Goal: Find specific page/section: Find specific page/section

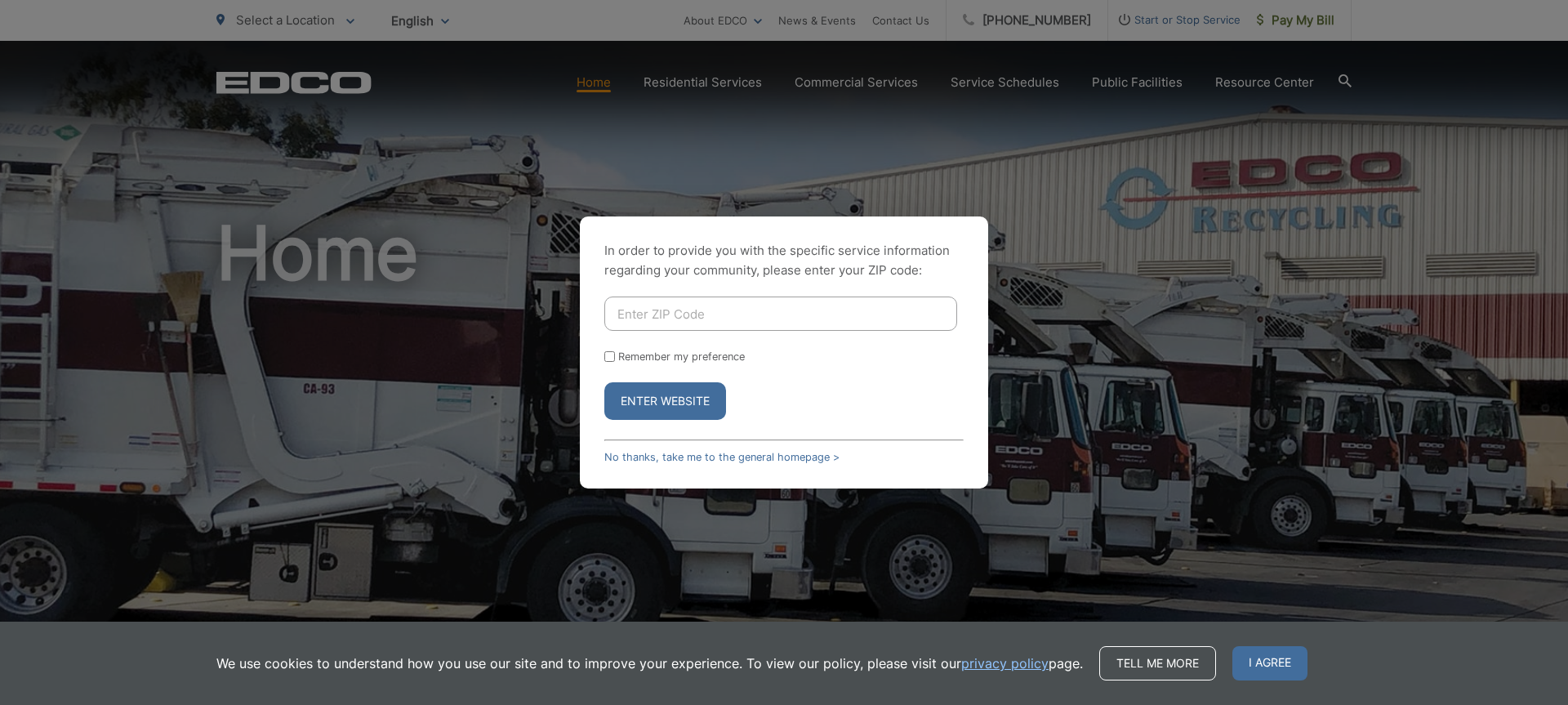
click at [740, 319] on input "Enter ZIP Code" at bounding box center [780, 314] width 352 height 34
type input "90638"
click at [609, 362] on div "Remember my preference" at bounding box center [784, 357] width 359 height 12
click at [717, 430] on div "In order to provide you with the specific service information regarding your co…" at bounding box center [784, 352] width 408 height 272
click at [709, 404] on button "Enter Website" at bounding box center [665, 401] width 122 height 37
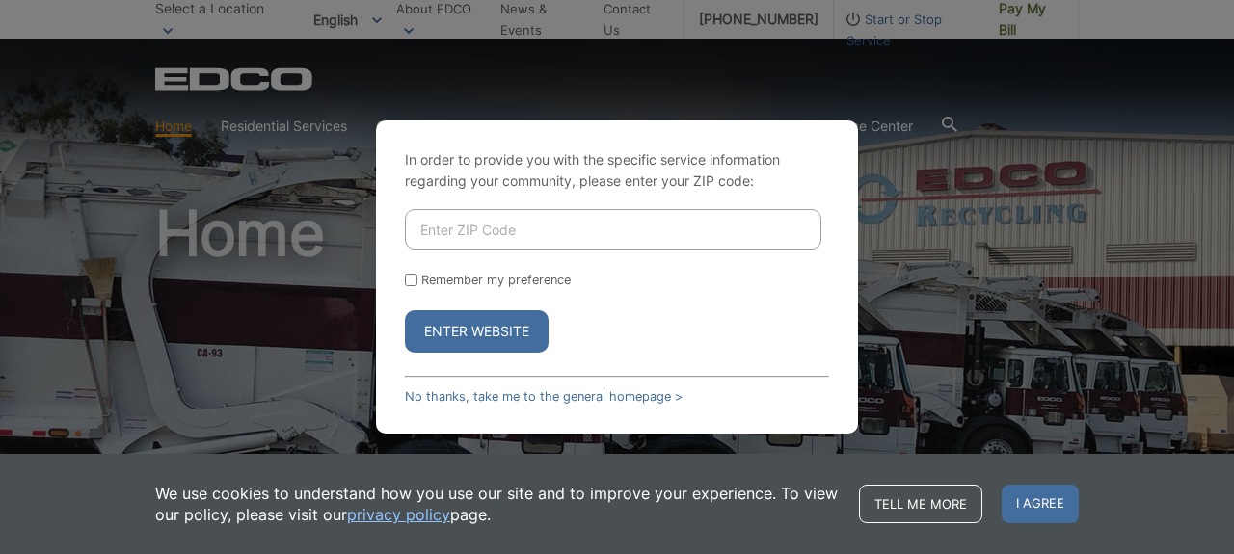
click at [536, 231] on input "Enter ZIP Code" at bounding box center [613, 229] width 416 height 40
type input "90638"
drag, startPoint x: 409, startPoint y: 278, endPoint x: 440, endPoint y: 283, distance: 31.4
click at [409, 278] on input "Remember my preference" at bounding box center [411, 280] width 13 height 13
checkbox input "true"
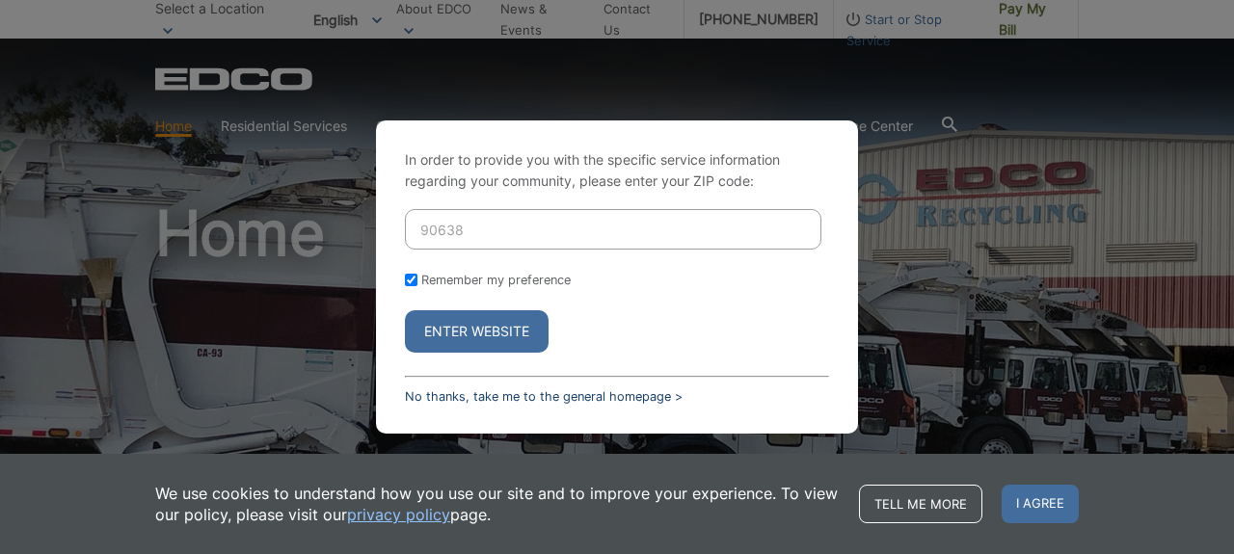
click at [663, 398] on link "No thanks, take me to the general homepage >" at bounding box center [544, 396] width 278 height 14
